Goal: Task Accomplishment & Management: Manage account settings

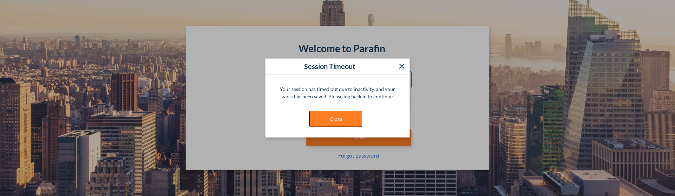
type input "**********"
click at [339, 125] on button "Close" at bounding box center [335, 118] width 53 height 16
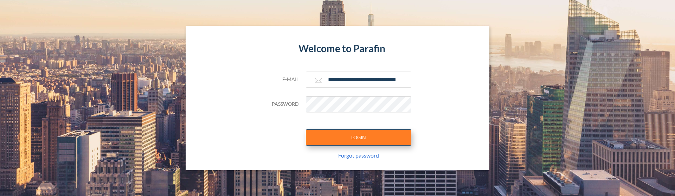
click at [342, 135] on button "LOGIN" at bounding box center [359, 137] width 106 height 16
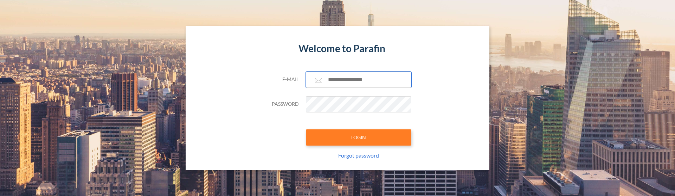
type input "**********"
